Goal: Transaction & Acquisition: Obtain resource

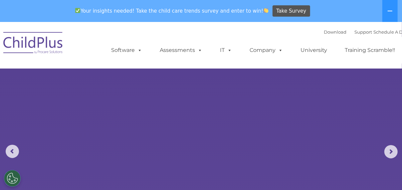
select select "MEDIUM"
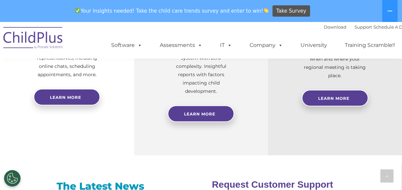
scroll to position [343, 0]
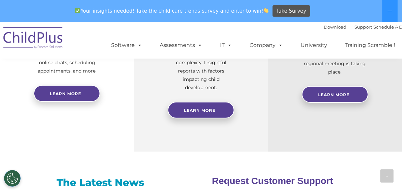
click at [75, 129] on div "Reliable Customer Support Need help with ChildPlus? We offer many convenient wa…" at bounding box center [67, 45] width 134 height 213
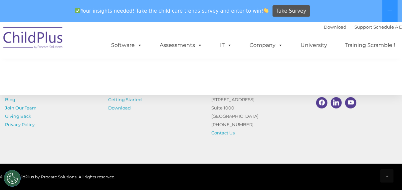
scroll to position [795, 0]
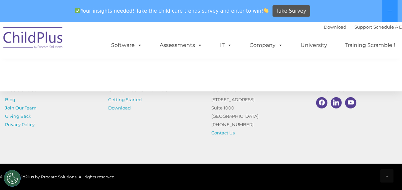
click at [34, 40] on img at bounding box center [33, 38] width 67 height 33
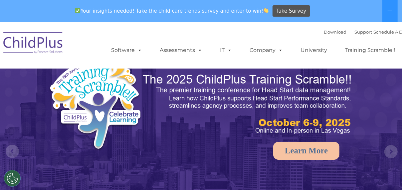
select select "MEDIUM"
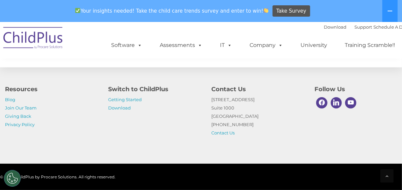
scroll to position [848, 0]
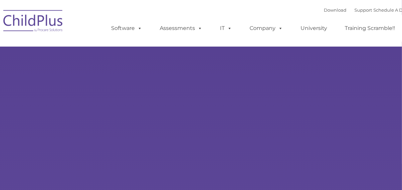
type input ""
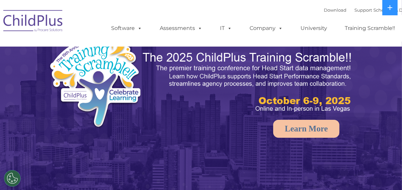
select select "MEDIUM"
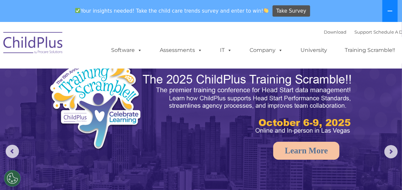
click at [388, 11] on icon at bounding box center [389, 10] width 5 height 5
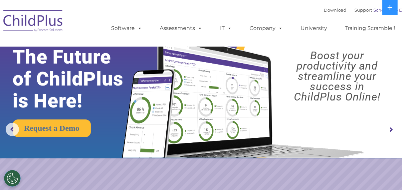
click at [378, 12] on link "Schedule A Demo" at bounding box center [392, 9] width 39 height 5
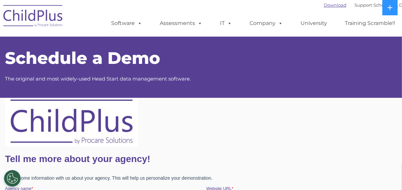
click at [331, 6] on link "Download" at bounding box center [335, 4] width 23 height 5
